Goal: Transaction & Acquisition: Subscribe to service/newsletter

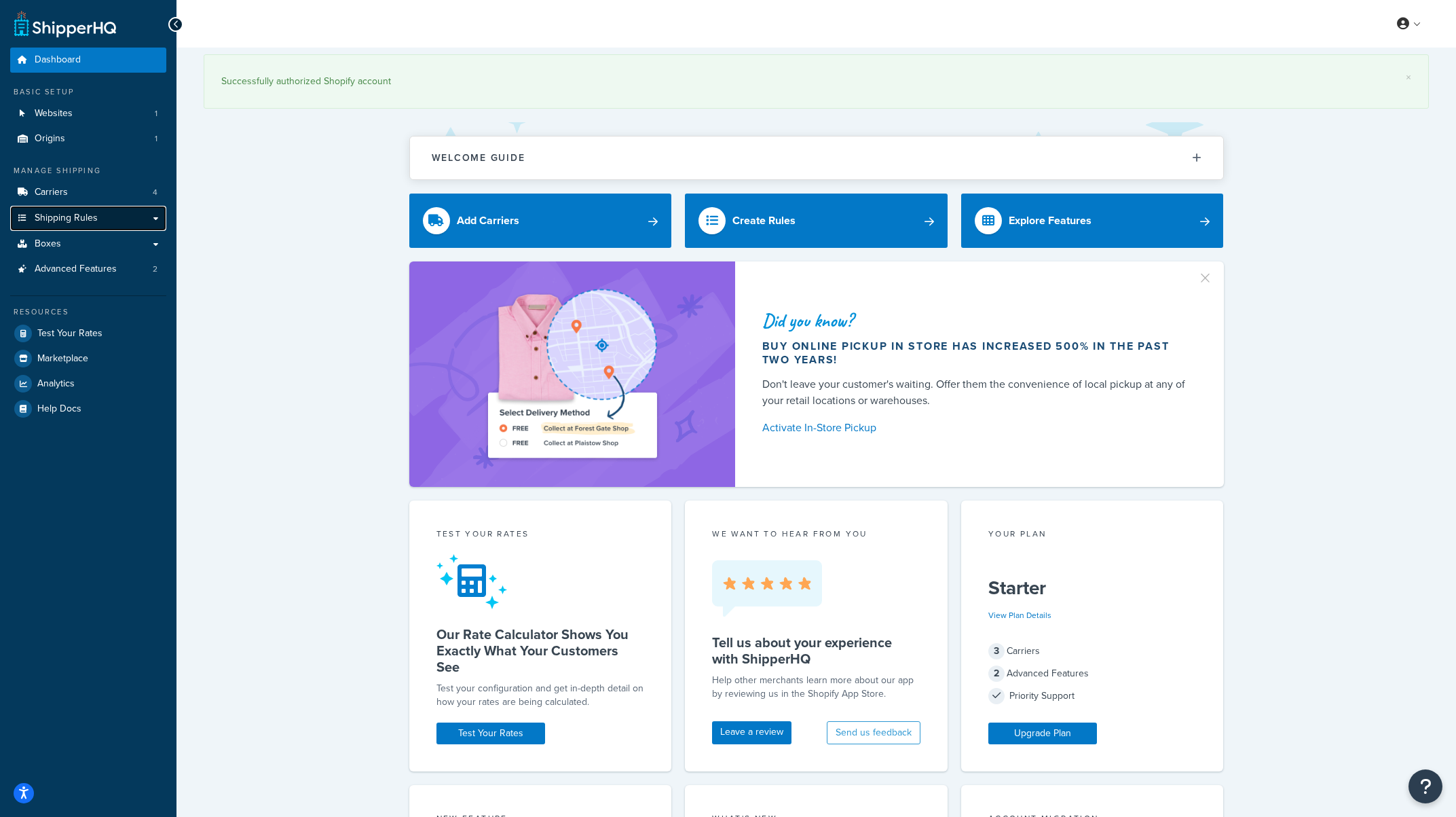
click at [105, 222] on link "Shipping Rules" at bounding box center [88, 218] width 156 height 25
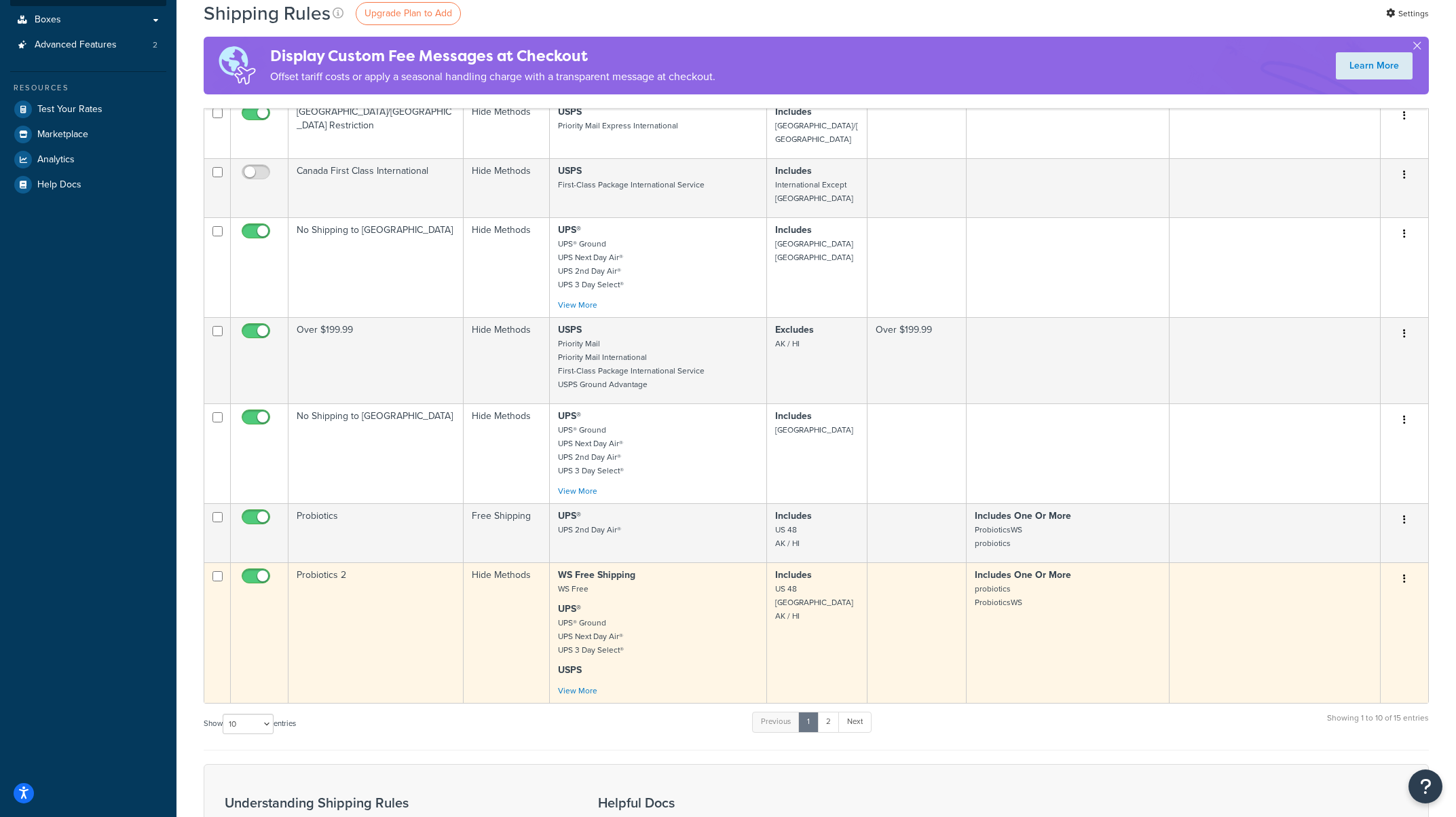
scroll to position [355, 0]
click at [574, 684] on link "View More" at bounding box center [577, 690] width 39 height 12
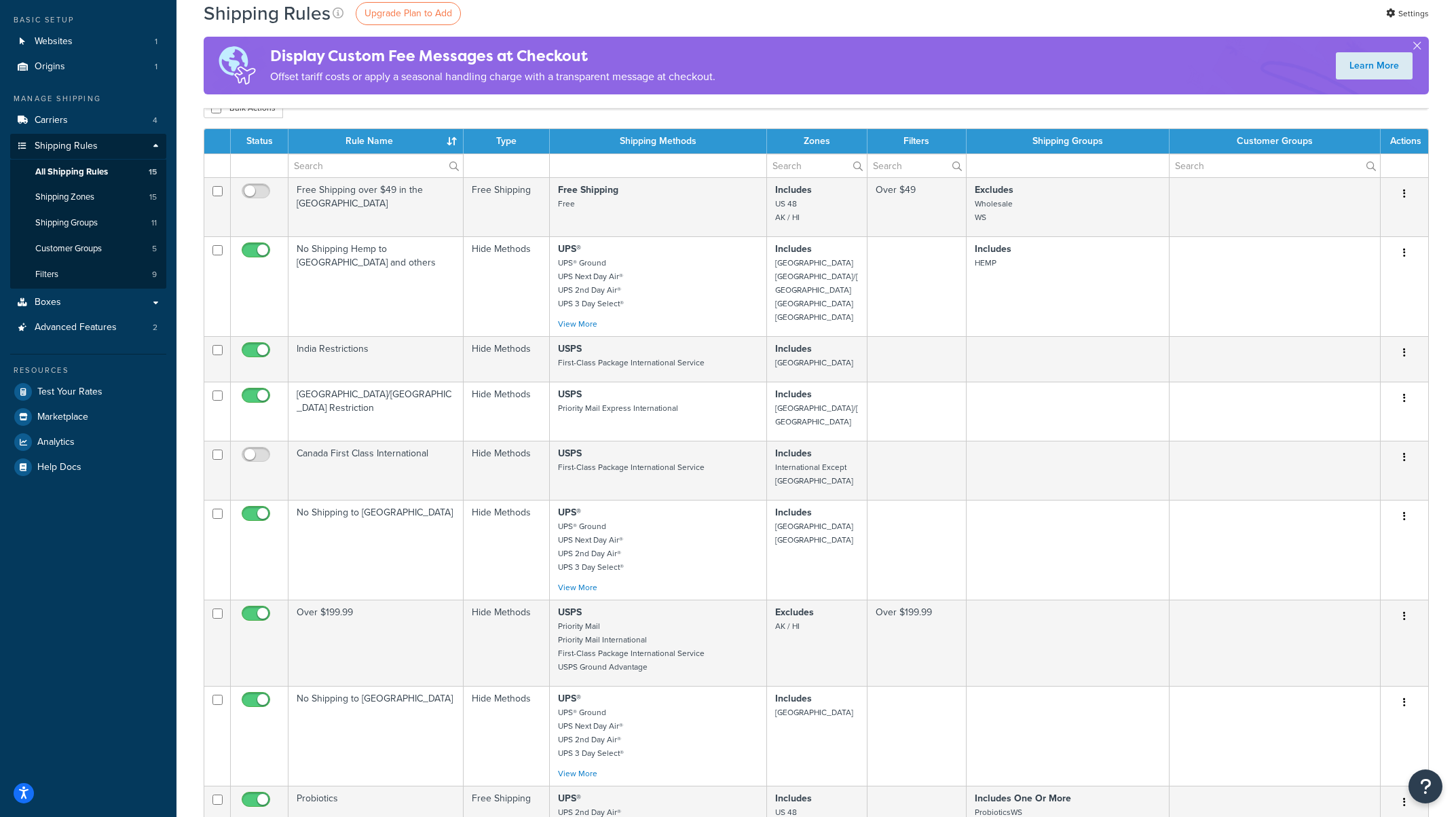
scroll to position [0, 0]
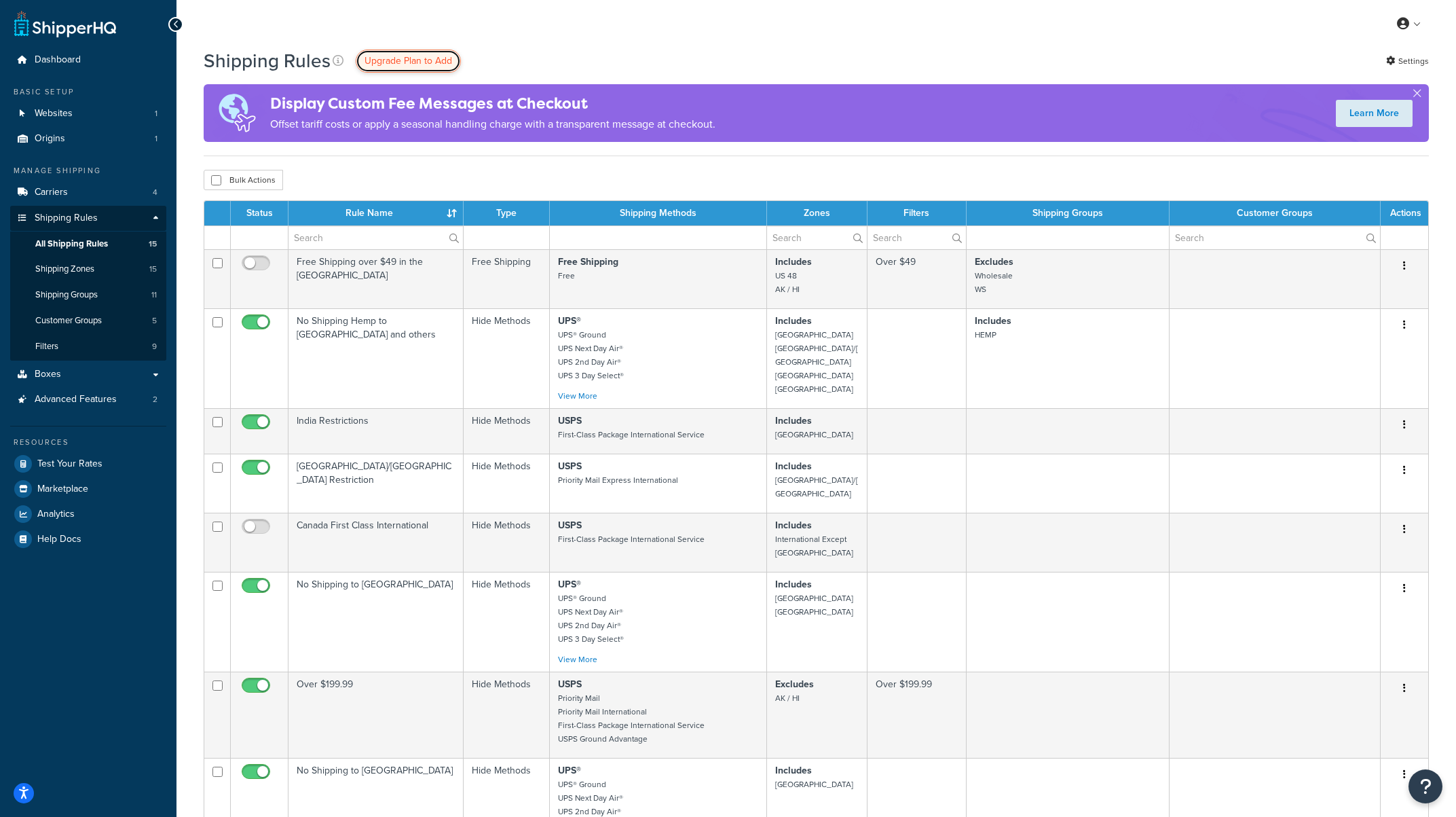
click at [411, 56] on span "Upgrade Plan to Add" at bounding box center [408, 61] width 87 height 15
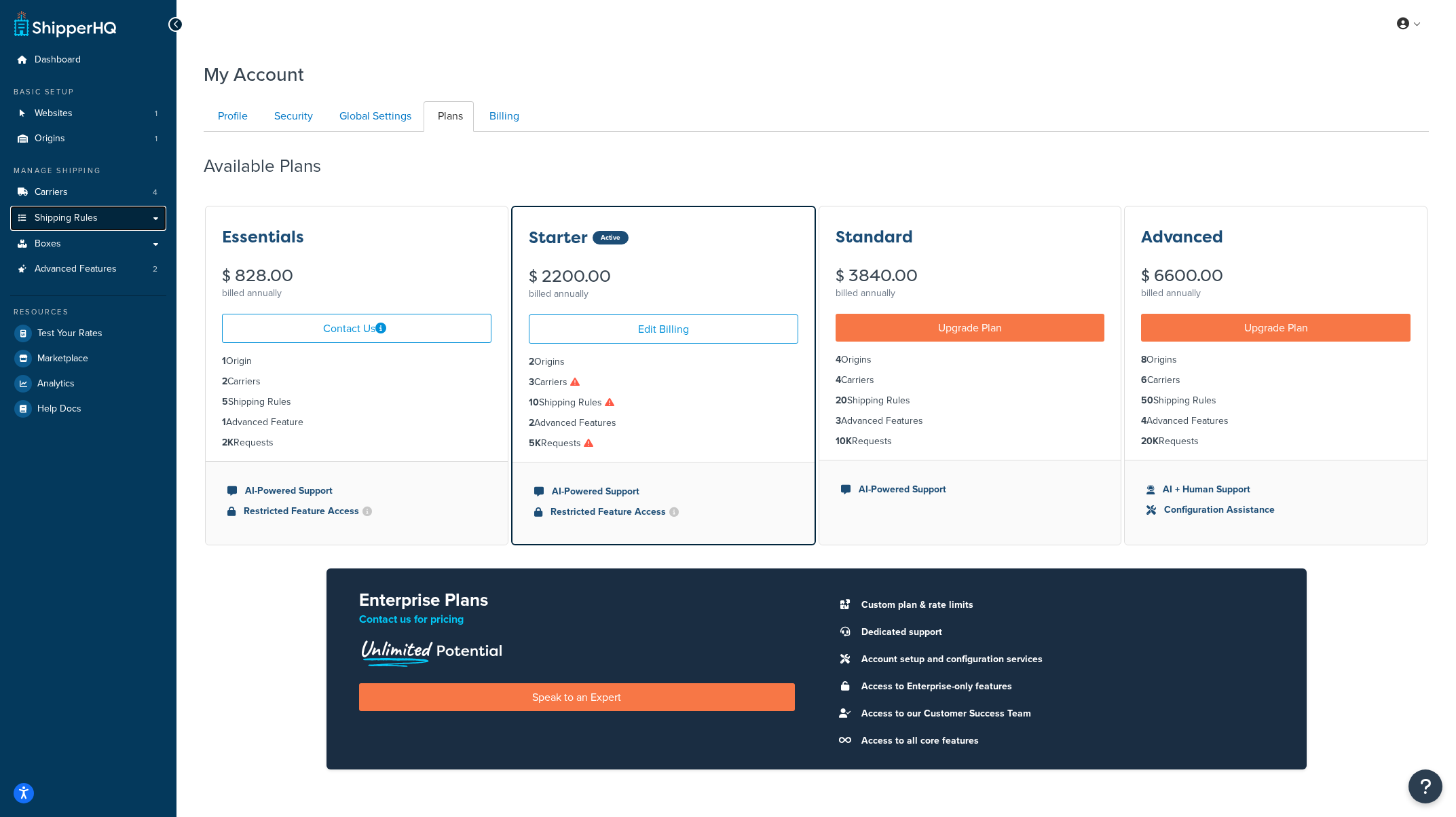
click at [68, 213] on span "Shipping Rules" at bounding box center [66, 218] width 64 height 12
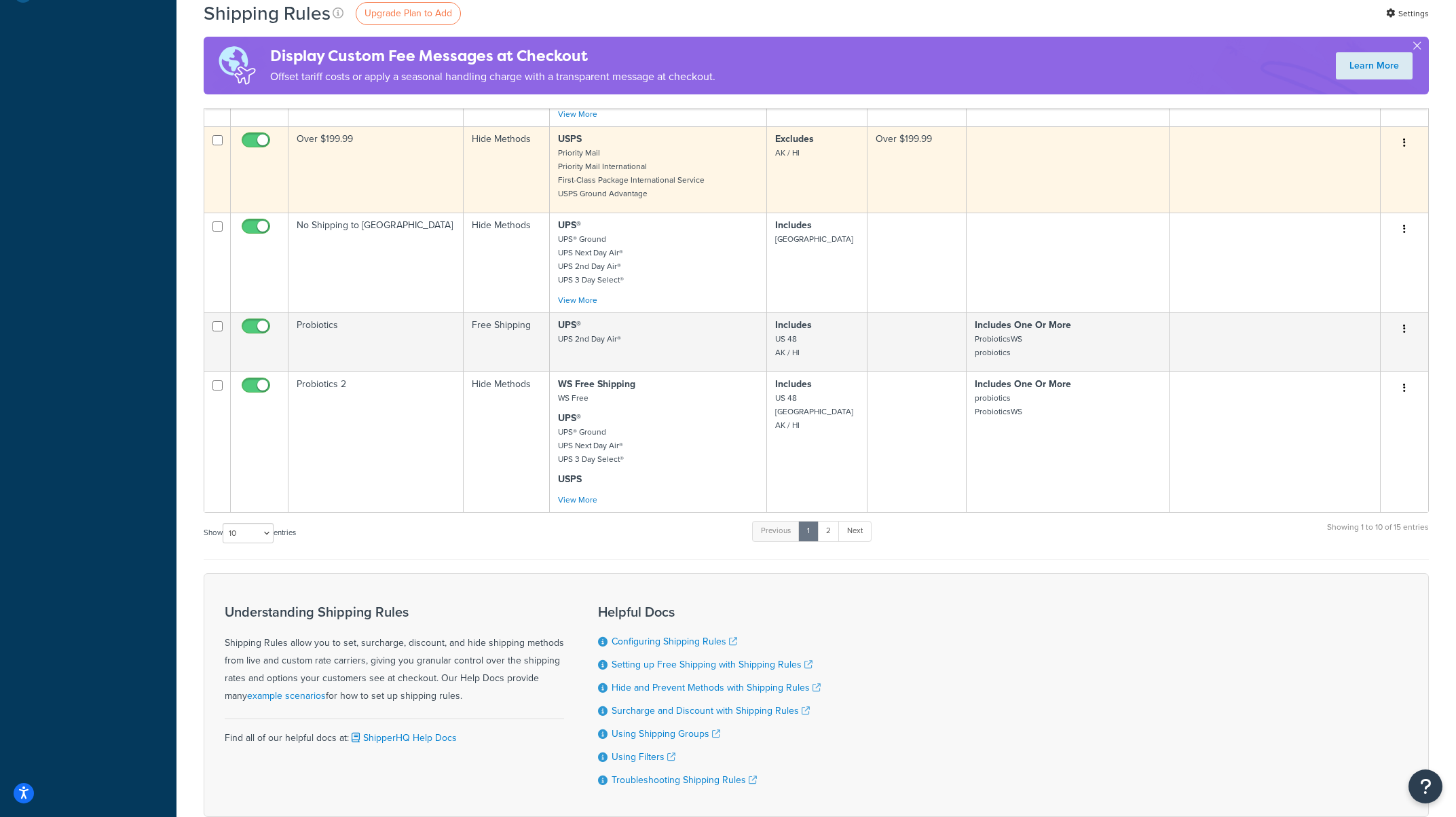
scroll to position [574, 0]
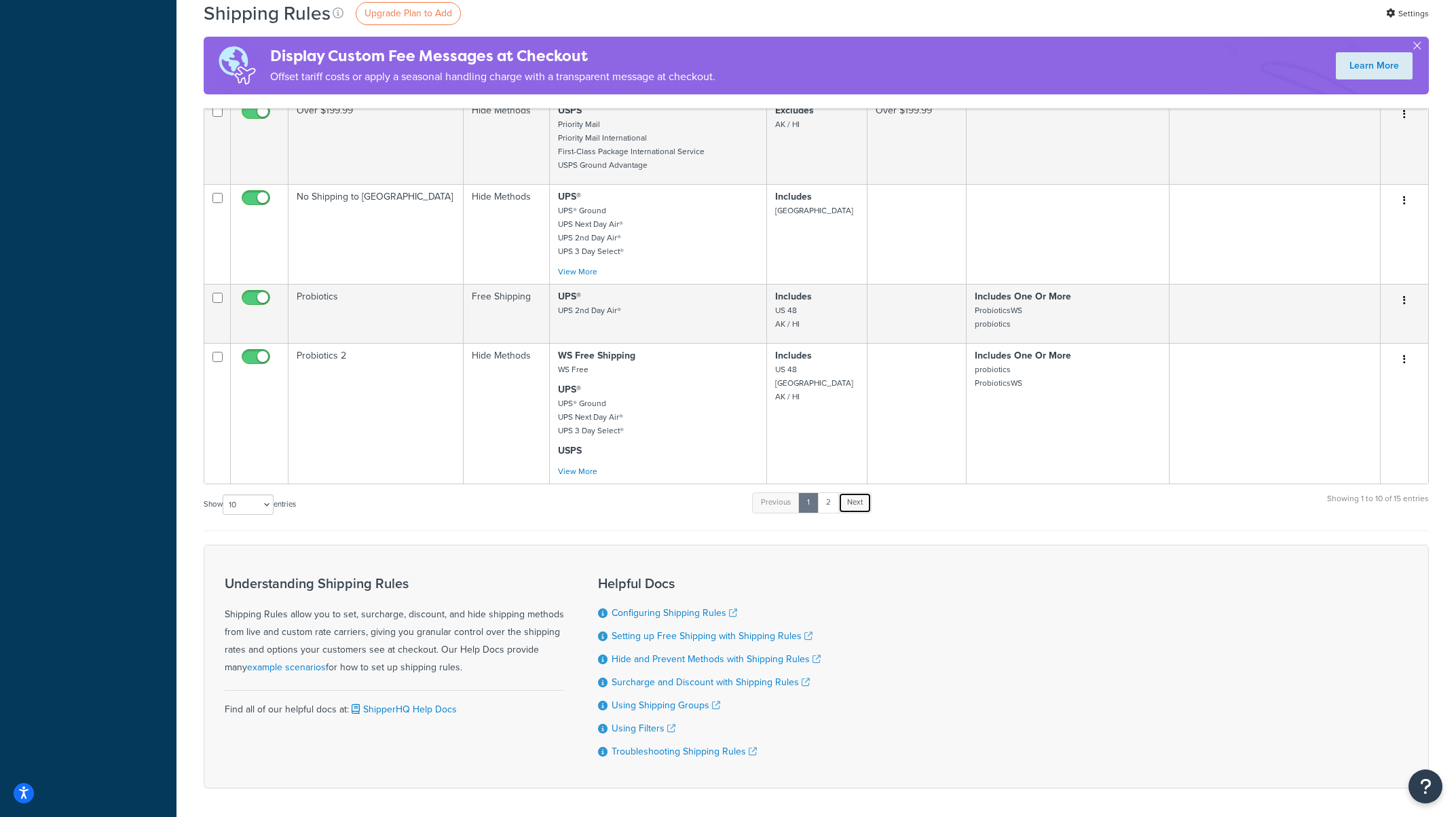
click at [856, 493] on link "Next" at bounding box center [855, 503] width 34 height 20
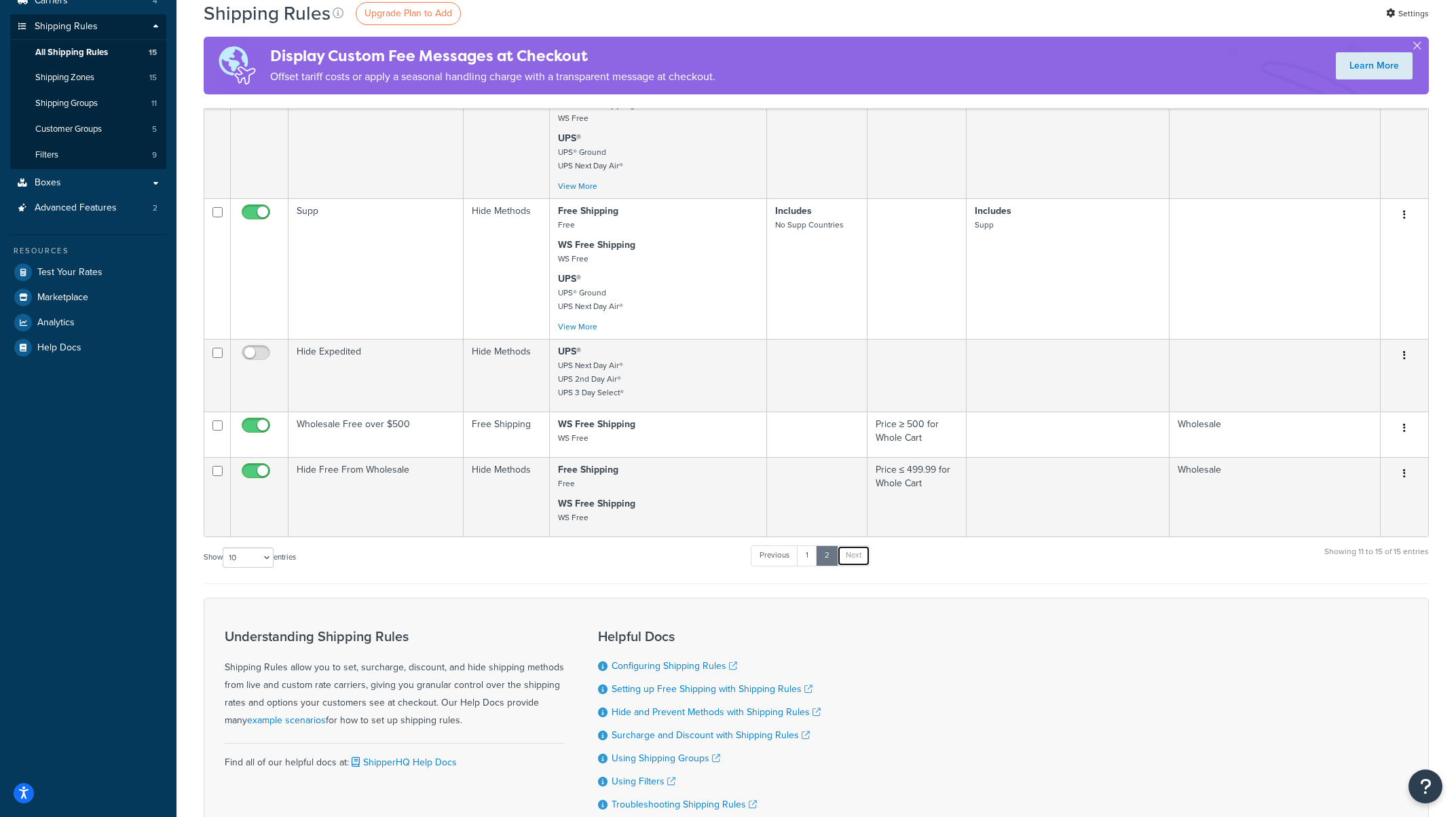
scroll to position [0, 0]
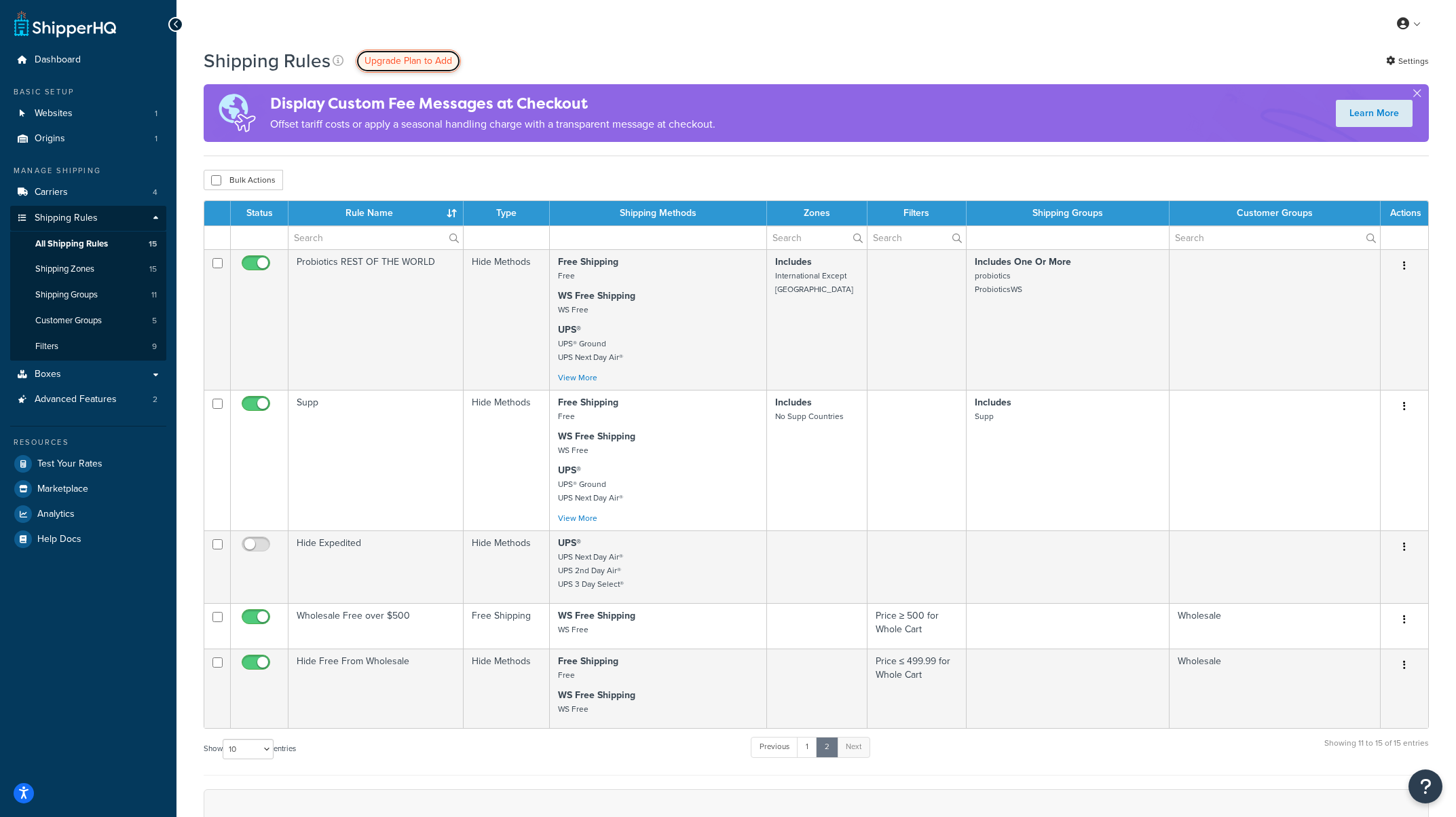
click at [414, 55] on span "Upgrade Plan to Add" at bounding box center [408, 61] width 87 height 15
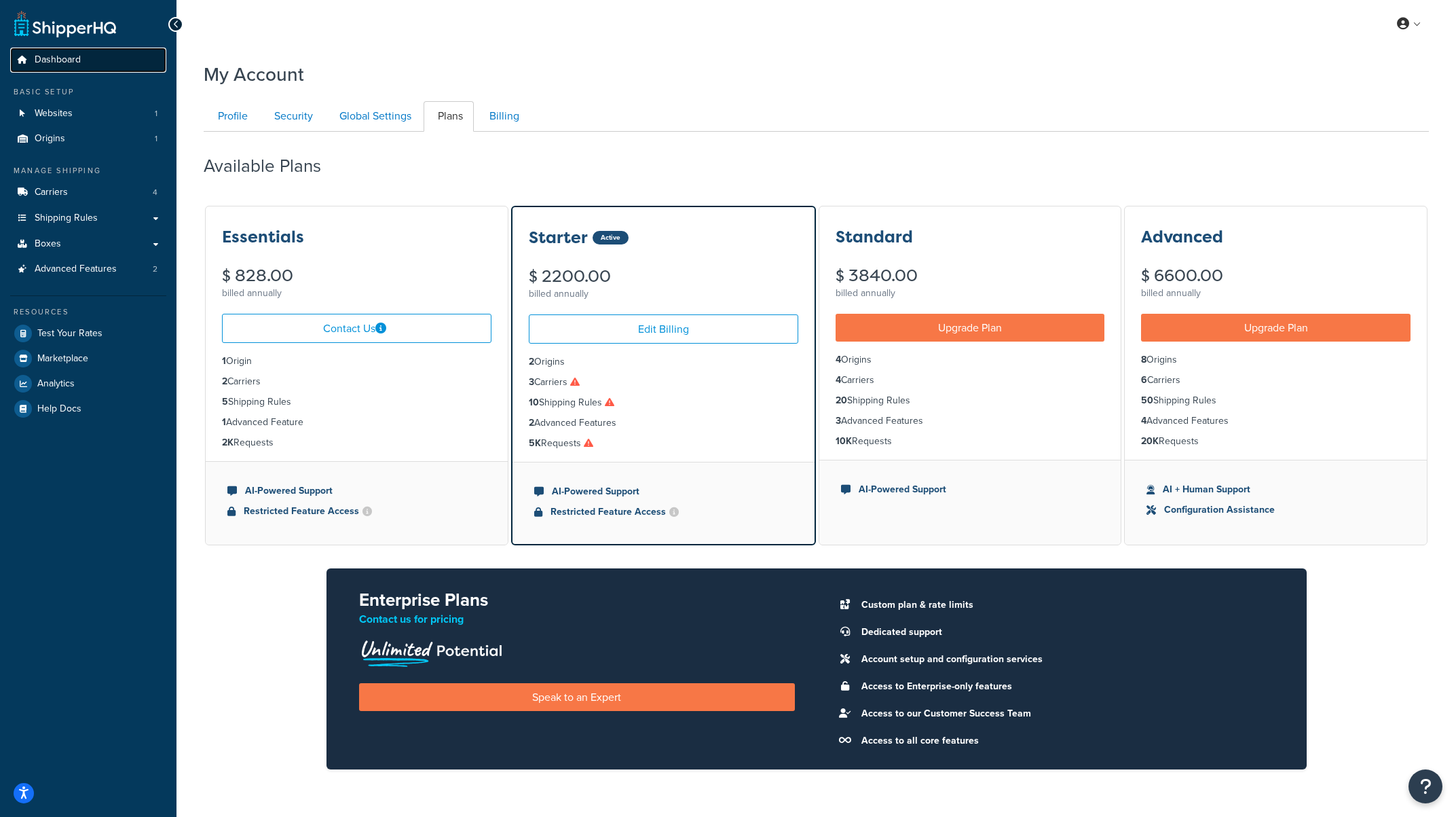
click at [71, 61] on span "Dashboard" at bounding box center [57, 60] width 46 height 12
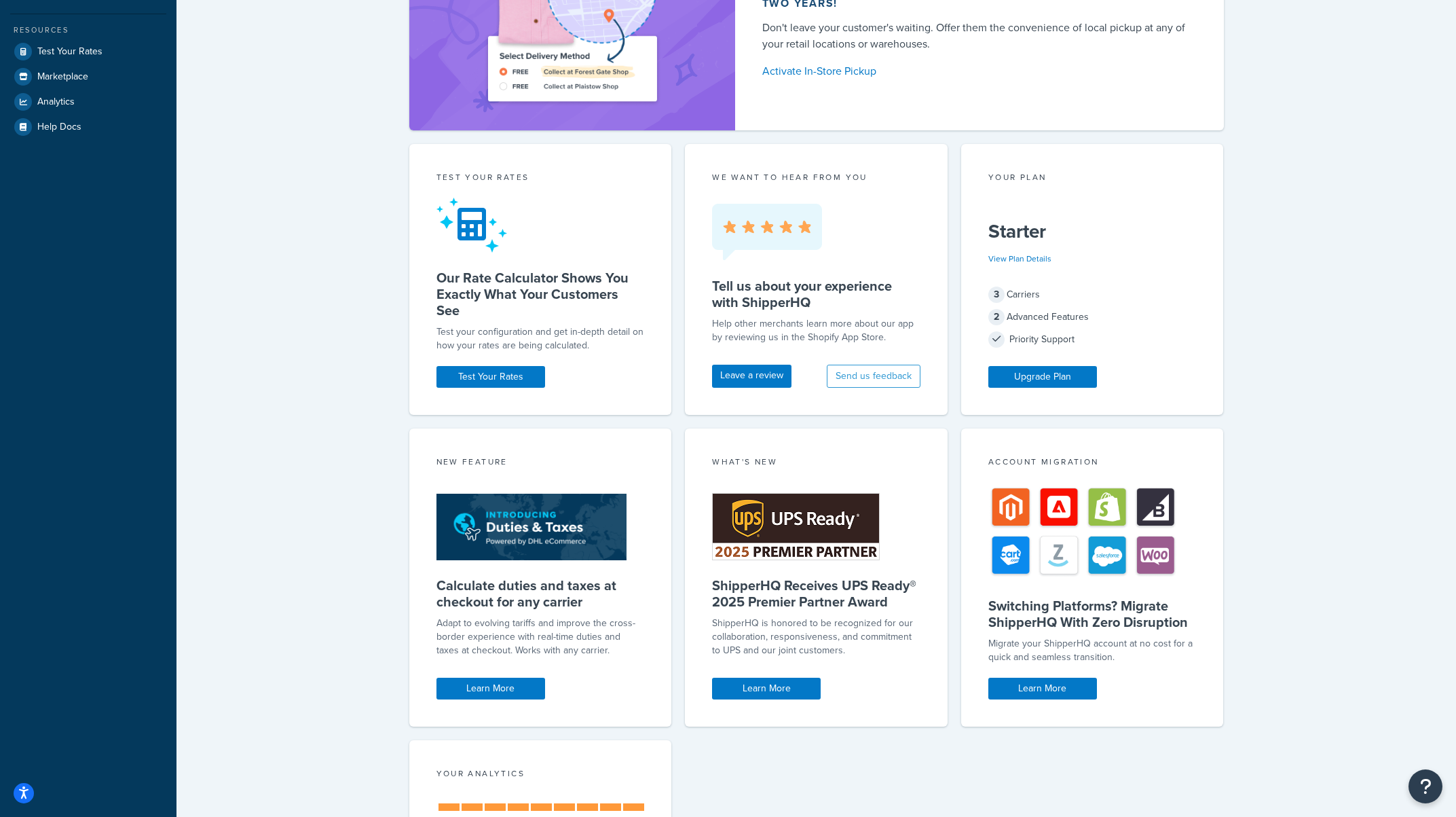
scroll to position [503, 0]
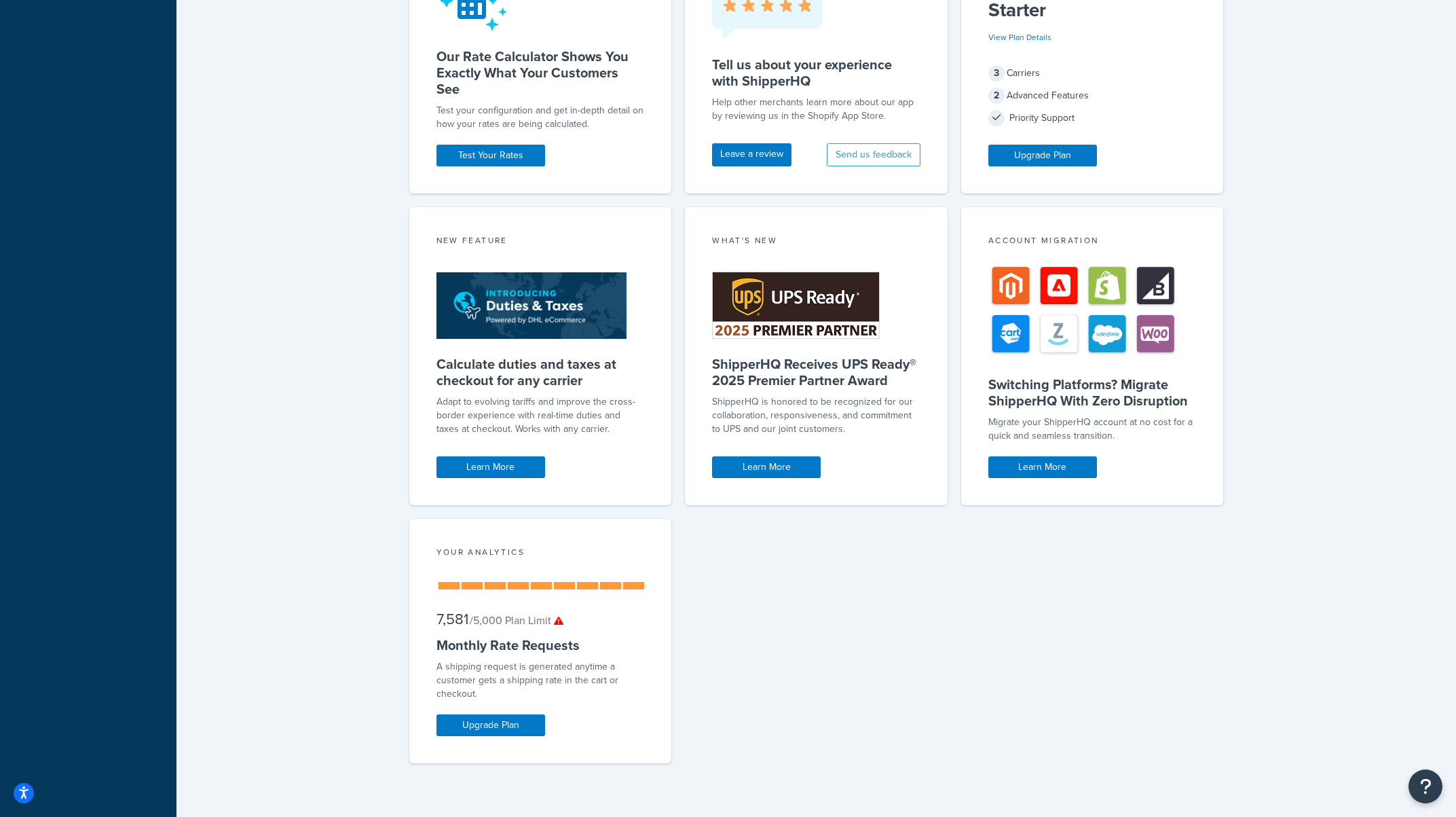
click at [507, 709] on div "Your Analytics 7,581 / 5,000 Plan Limit Monthly Rate Requests A shipping reques…" at bounding box center [540, 641] width 262 height 244
click at [501, 729] on link "Upgrade Plan" at bounding box center [491, 725] width 109 height 22
